Goal: Check status: Check status

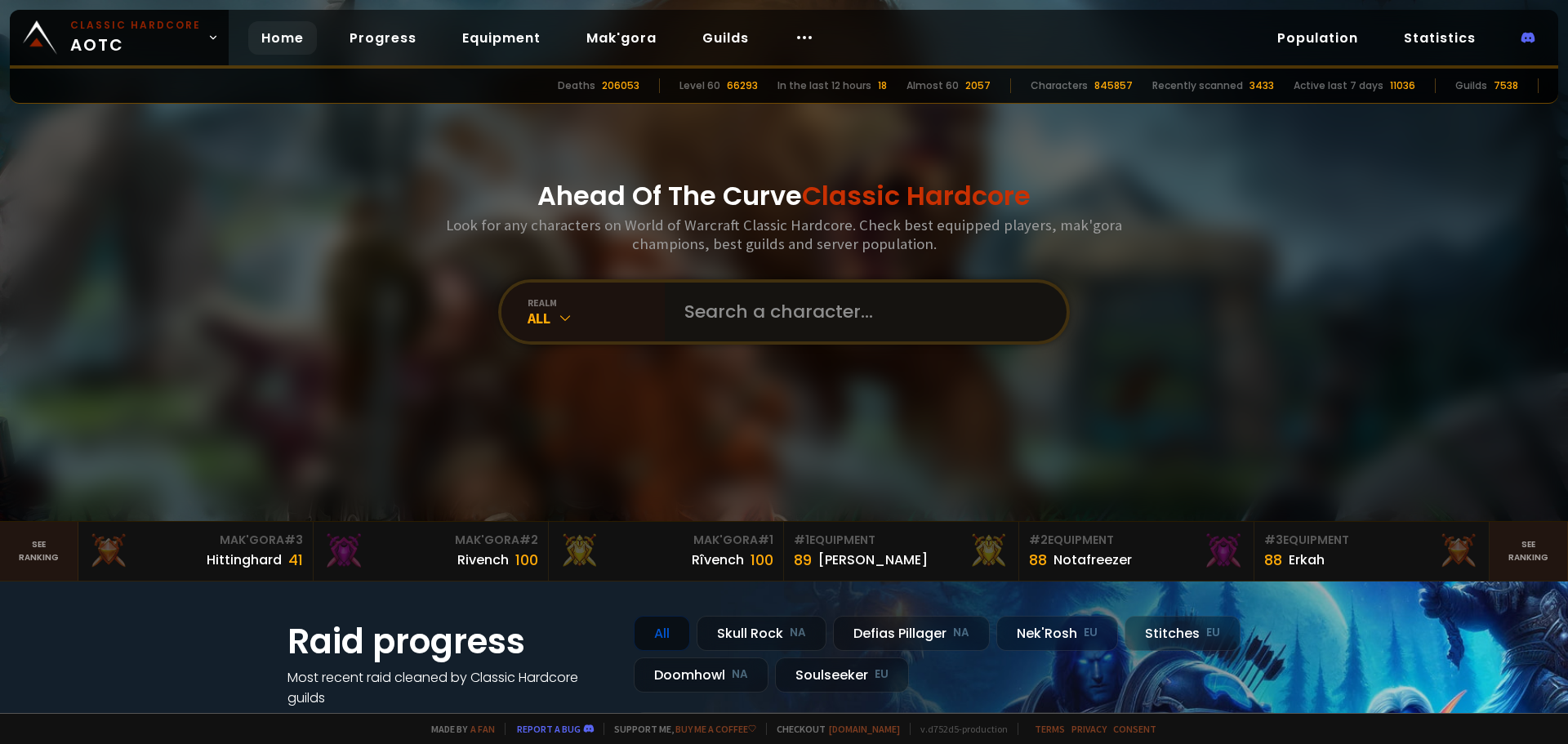
click at [841, 325] on input "text" at bounding box center [860, 312] width 372 height 59
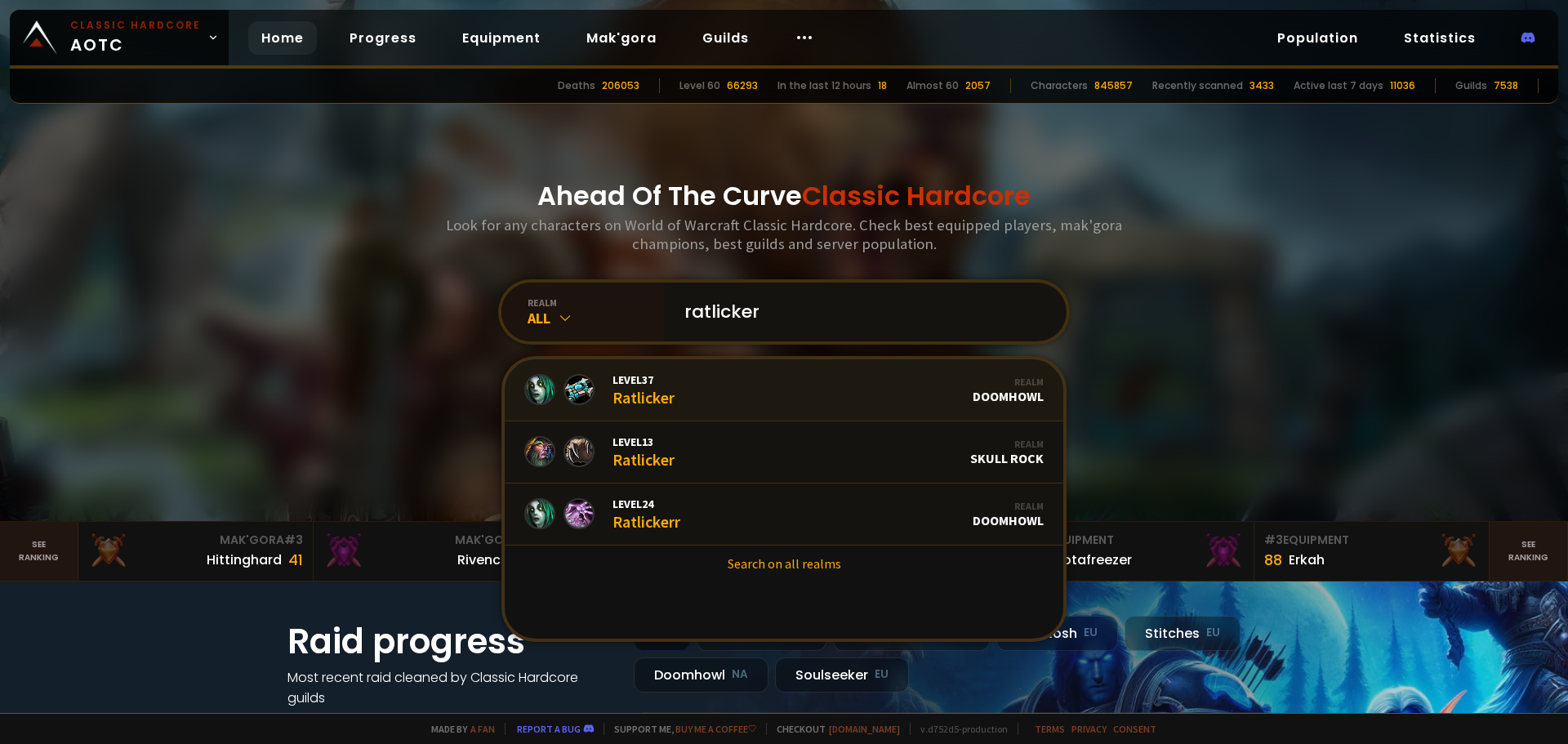
type input "ratlicker"
click at [714, 376] on link "Level 37 Ratlicker Realm Doomhowl" at bounding box center [784, 390] width 558 height 62
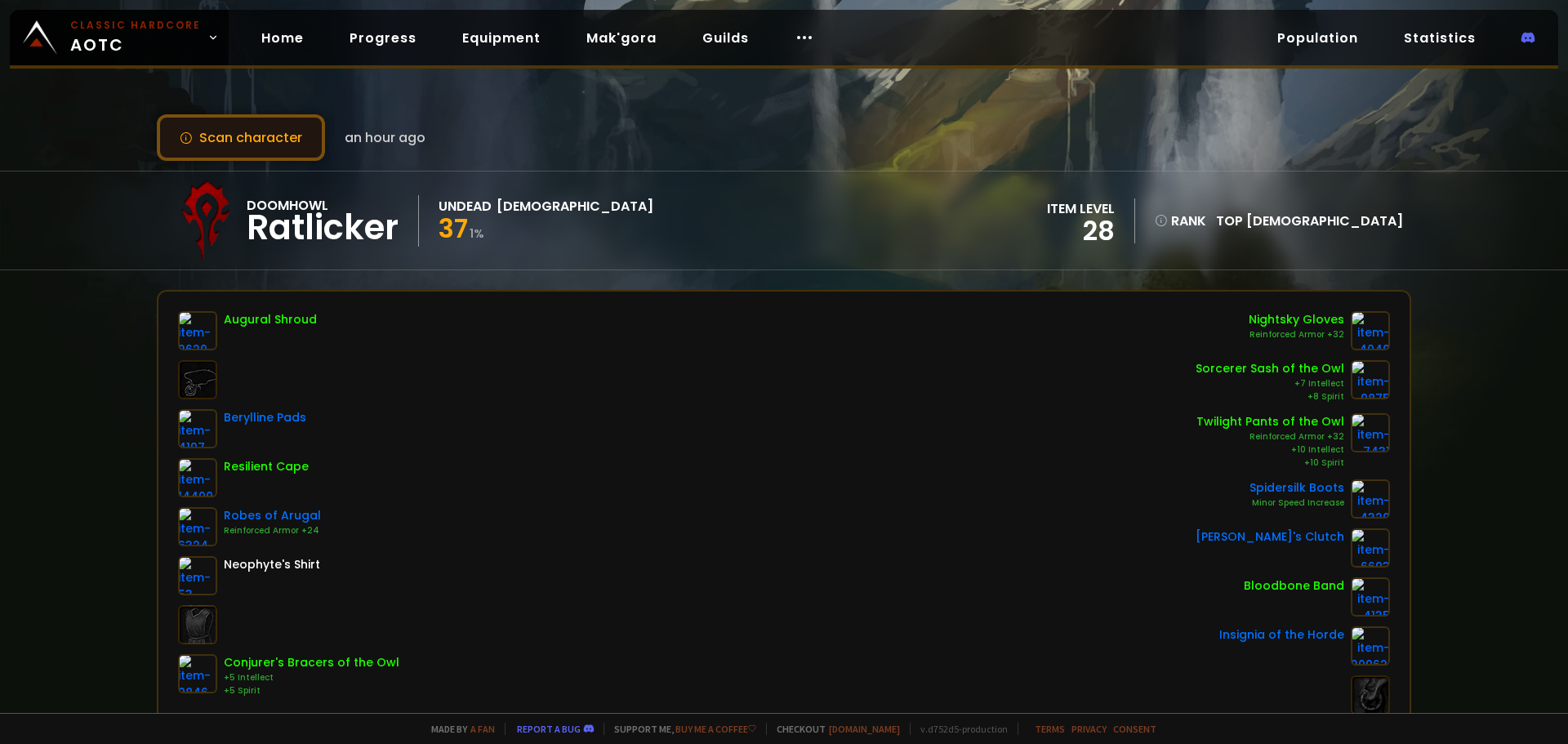
click at [284, 137] on button "Scan character" at bounding box center [240, 137] width 168 height 47
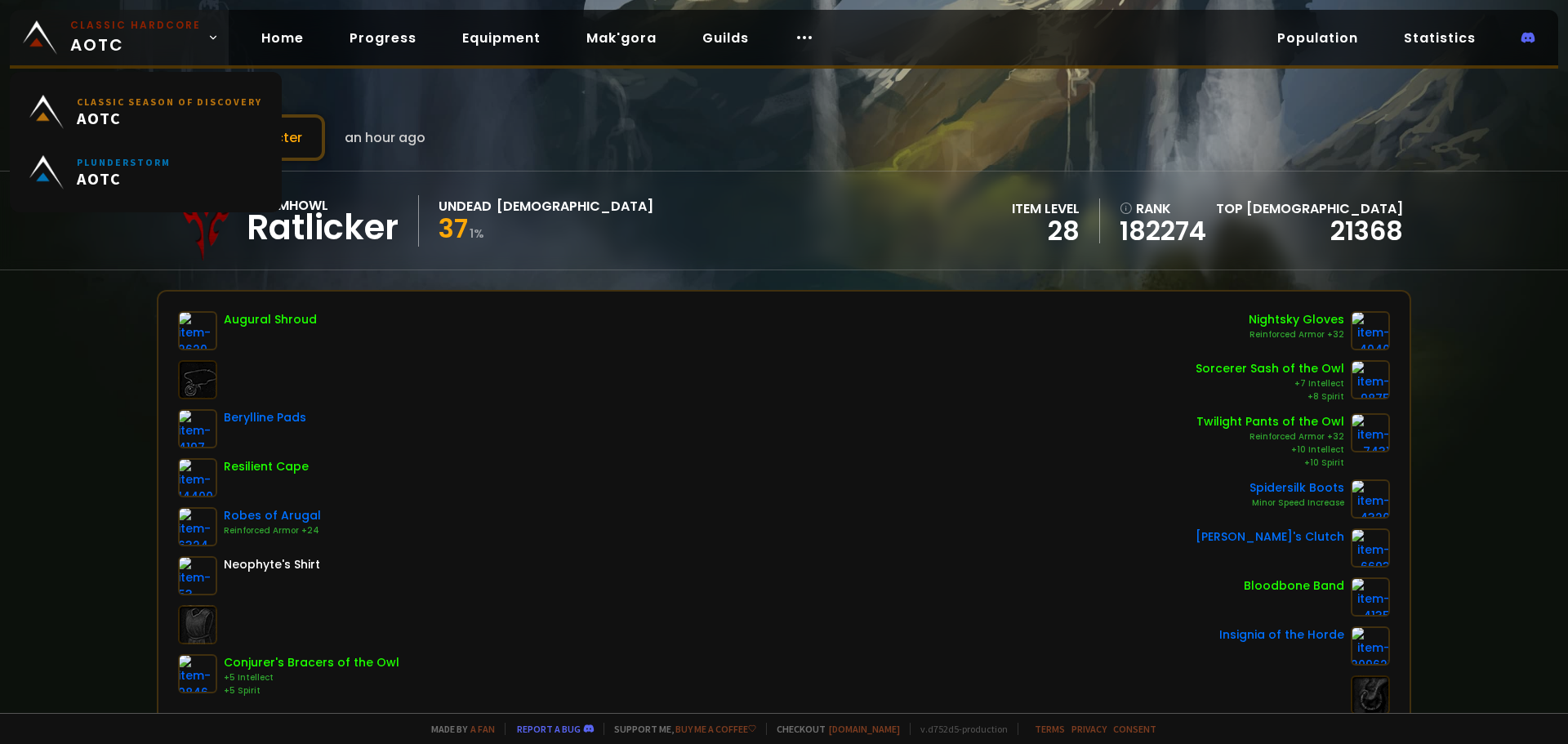
click at [143, 24] on small "Classic Hardcore" at bounding box center [136, 25] width 130 height 15
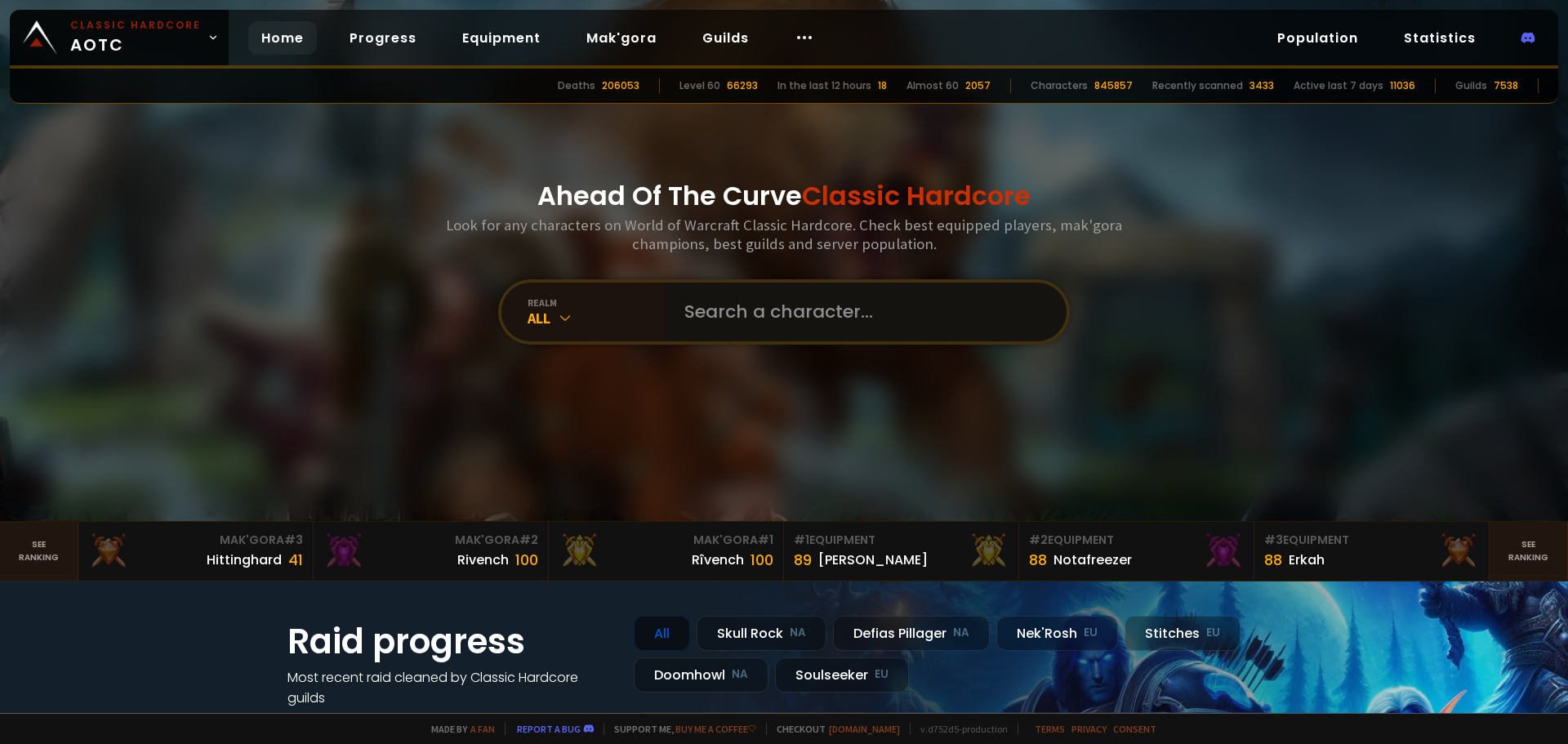
click at [805, 314] on input "text" at bounding box center [860, 312] width 372 height 59
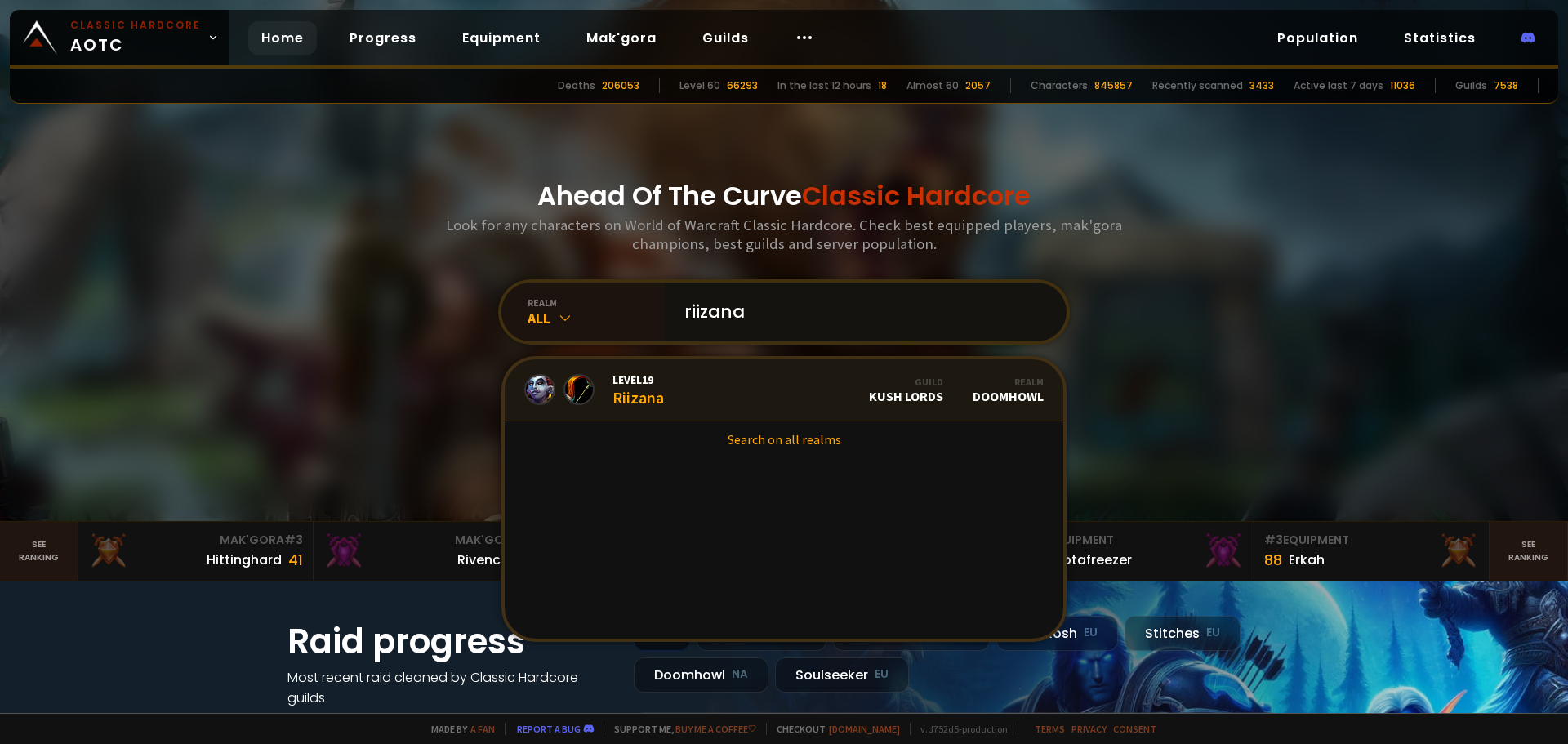
type input "riizana"
click at [629, 390] on div "Level 19 Riizana" at bounding box center [637, 390] width 51 height 35
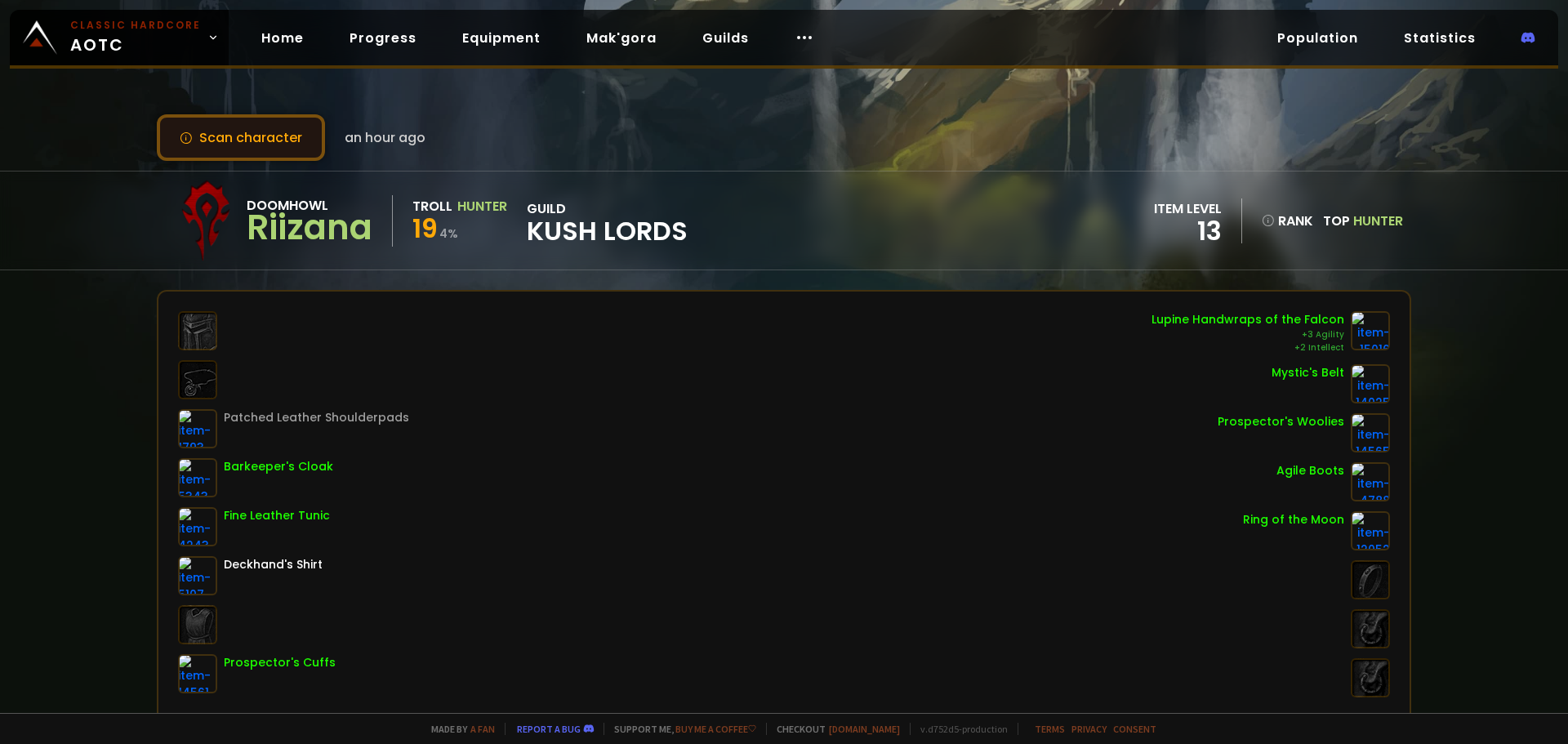
click at [248, 135] on button "Scan character" at bounding box center [240, 137] width 168 height 47
click at [303, 133] on button "Scan character" at bounding box center [240, 137] width 168 height 47
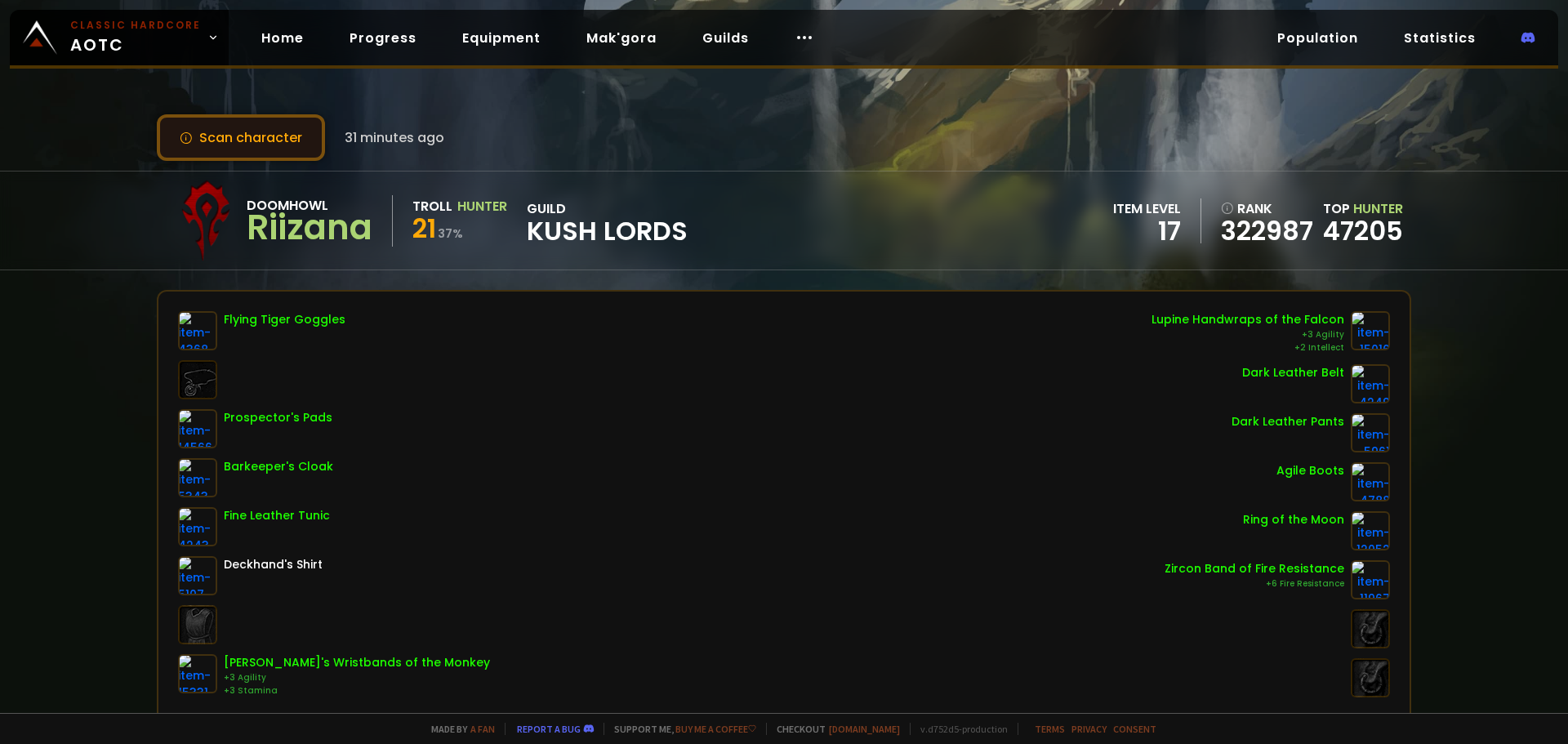
click at [287, 130] on button "Scan character" at bounding box center [240, 137] width 168 height 47
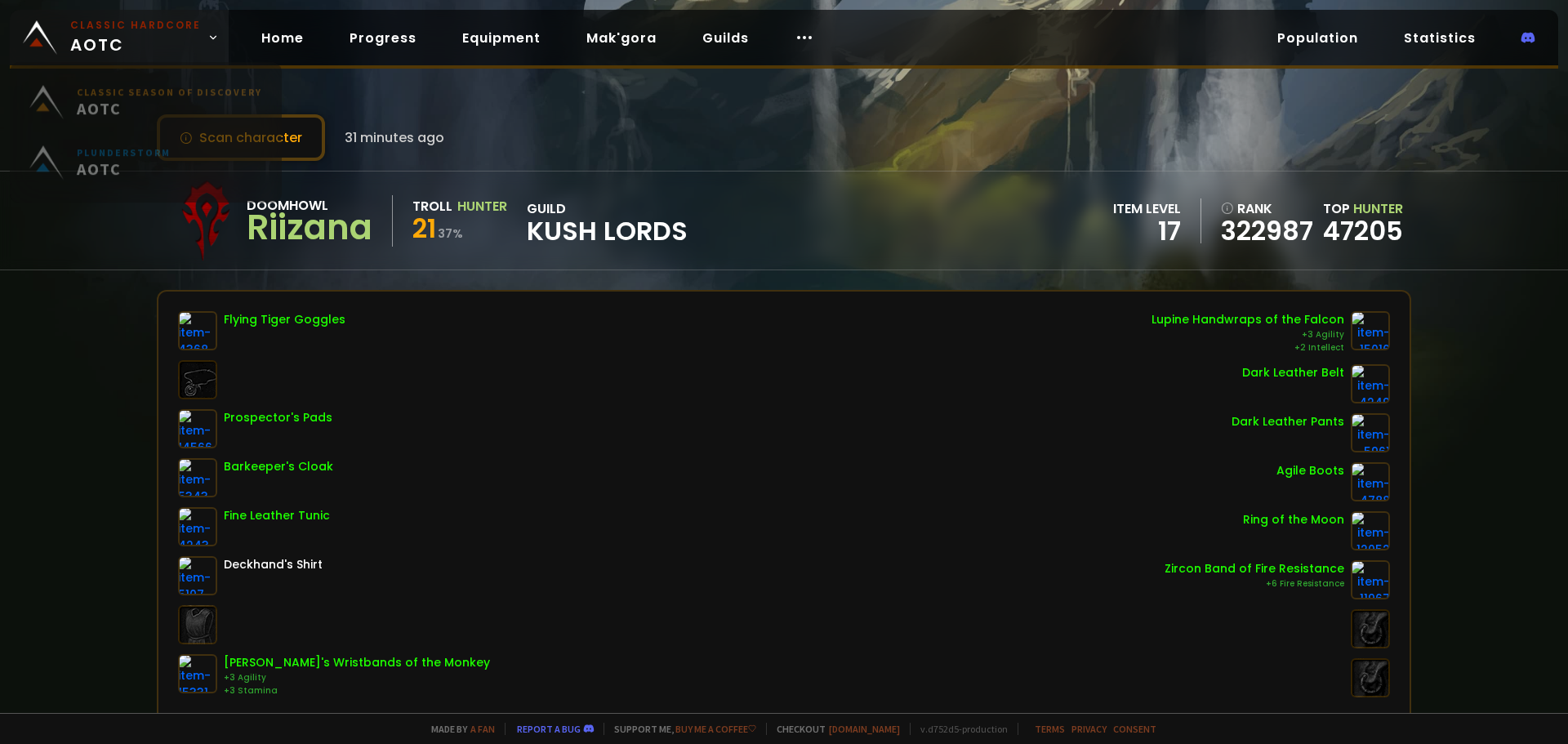
click at [112, 30] on small "Classic Hardcore" at bounding box center [136, 25] width 130 height 15
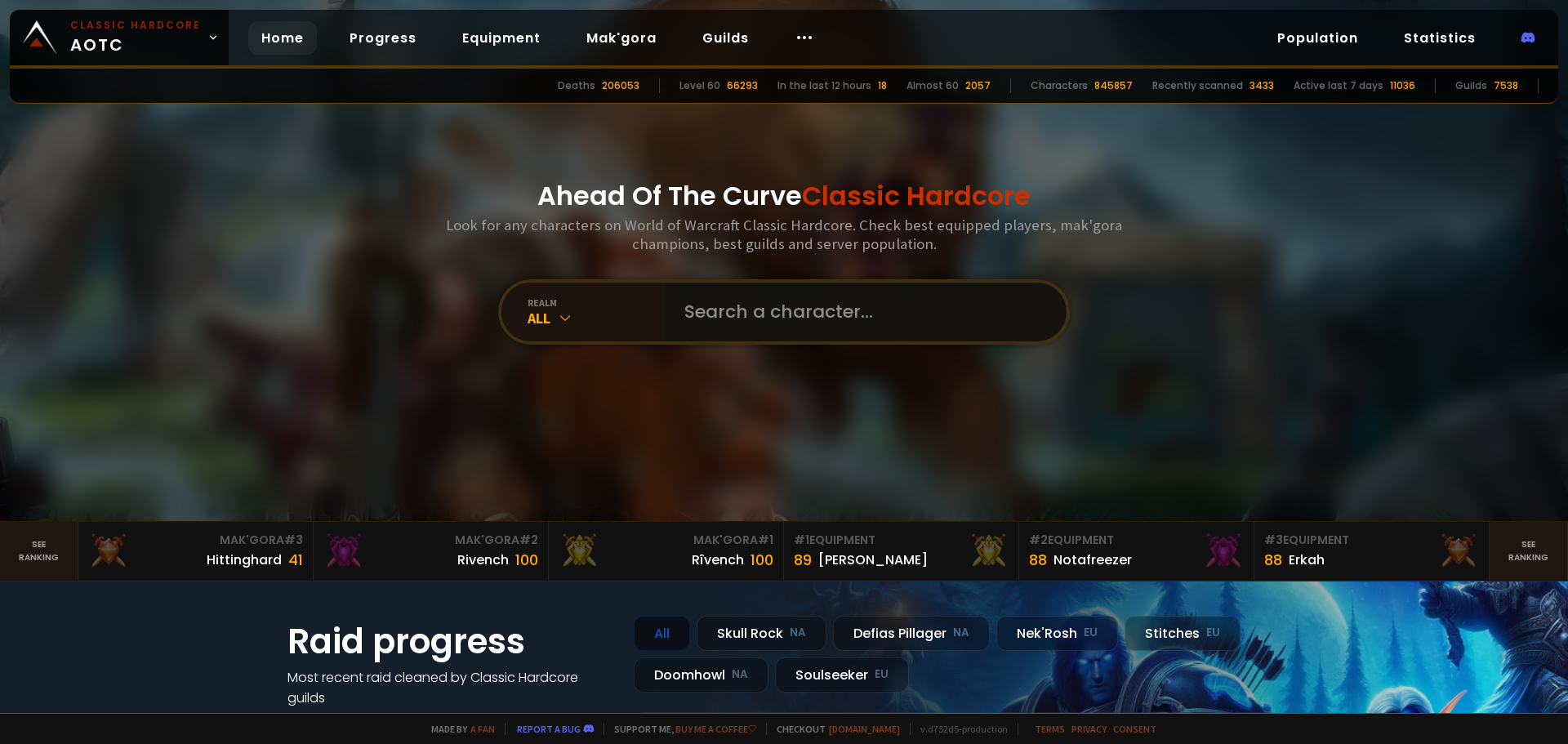
click at [811, 318] on input "text" at bounding box center [860, 312] width 372 height 59
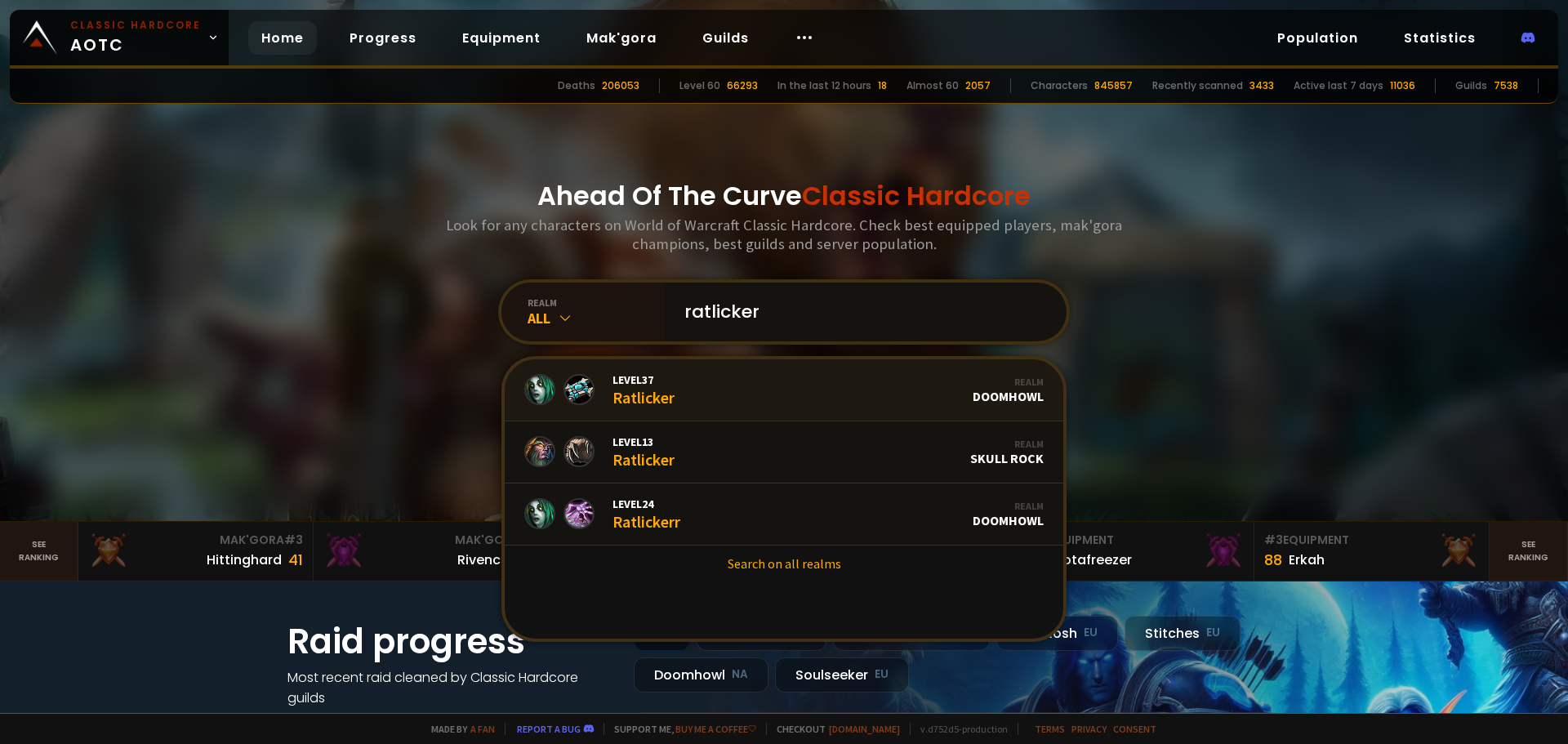
type input "ratlicker"
click at [758, 387] on link "Level 37 Ratlicker Realm Doomhowl" at bounding box center [784, 390] width 558 height 62
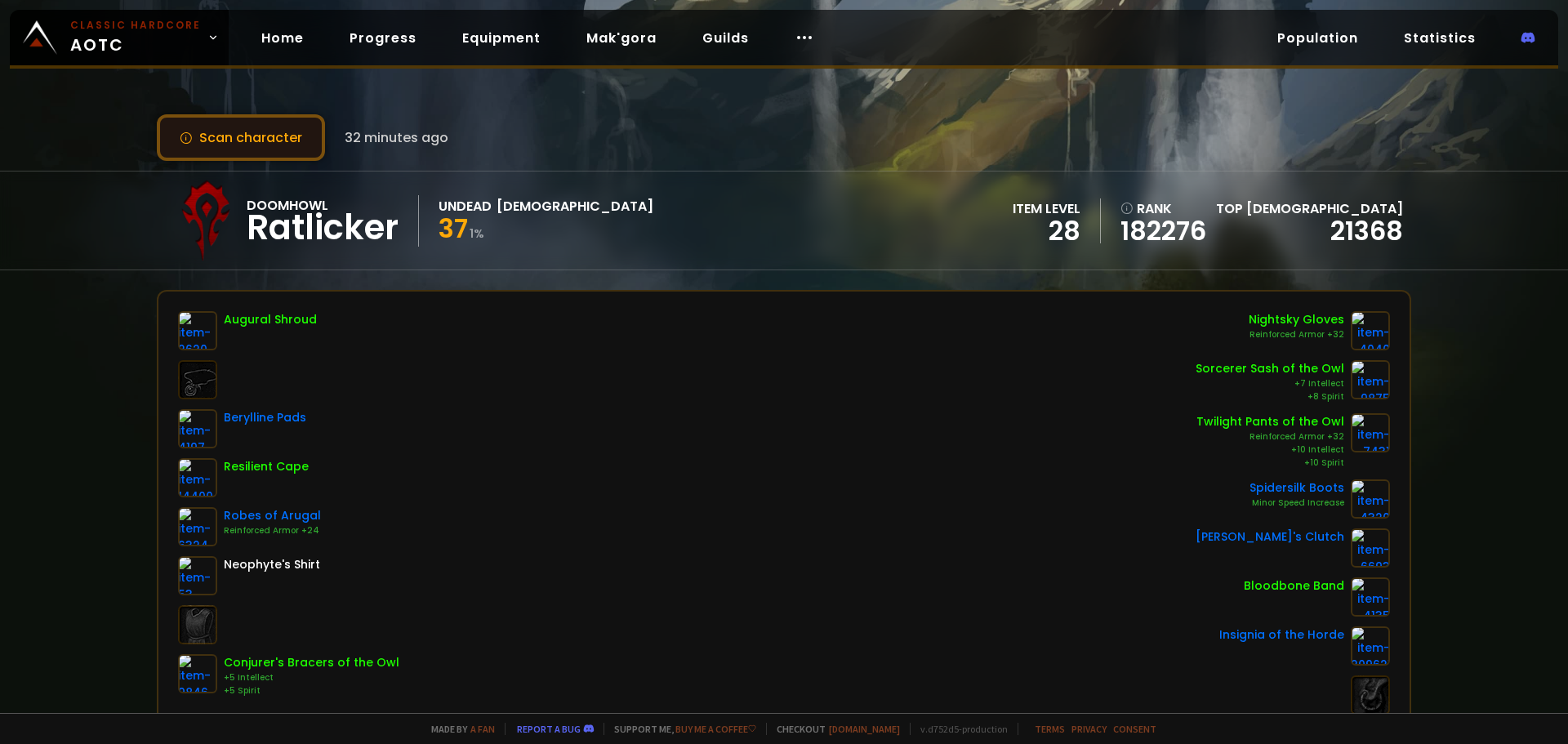
click at [277, 127] on button "Scan character" at bounding box center [240, 137] width 168 height 47
click at [290, 121] on button "Scan character" at bounding box center [240, 137] width 168 height 47
